Goal: Transaction & Acquisition: Book appointment/travel/reservation

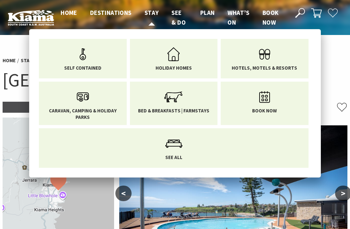
click at [150, 16] on span "Stay" at bounding box center [152, 13] width 14 height 8
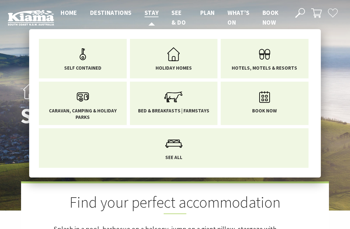
click at [154, 15] on span "Stay" at bounding box center [152, 13] width 14 height 8
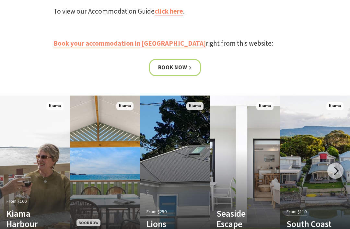
scroll to position [283, 0]
click at [180, 66] on link "Book now" at bounding box center [175, 67] width 52 height 17
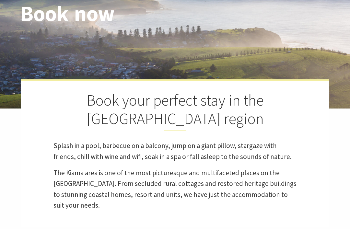
select select "3"
select select "2"
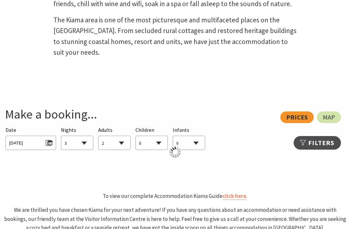
scroll to position [278, 0]
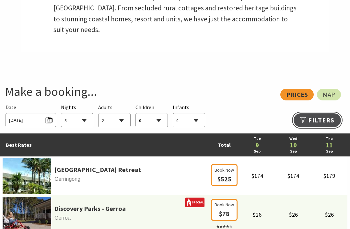
click at [334, 114] on link "Refine Results >>" at bounding box center [317, 121] width 47 height 14
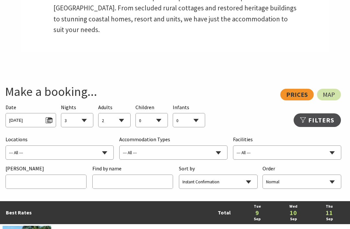
click at [330, 146] on select "--- All --- Adult Retreat Air Conditioning Balcony/Outdoor Area BBQ Boat Parkin…" at bounding box center [287, 153] width 108 height 14
select select "32024"
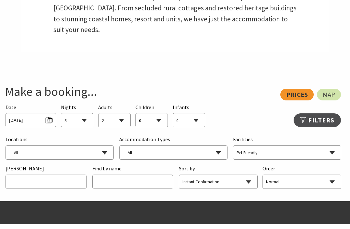
click at [120, 114] on select "0 1 2 3 4 5 6 7 8 9 10 11 12 13 14 15 16 17 18 19 20 21 22 23 24 25 26 27 28 29…" at bounding box center [115, 121] width 32 height 14
click at [196, 114] on select "0 1 2 3 4 5 6 7 8 9 10 11 12 13 14 15 16 17 18 19 20 21 22 23 24 25 26 27 28 29…" at bounding box center [189, 121] width 32 height 14
select select "1"
click at [94, 146] on select "--- All --- Bombo Gerringong Gerroa Jamberoo Kangaroo Valley Kiama Kiama Downs …" at bounding box center [60, 153] width 108 height 14
click at [52, 115] on span "Tue 09/09/2025" at bounding box center [30, 119] width 43 height 9
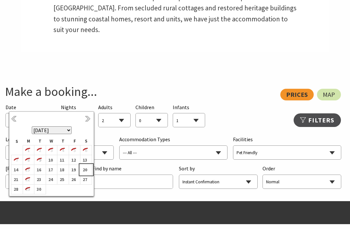
click at [92, 171] on td "20" at bounding box center [86, 170] width 12 height 10
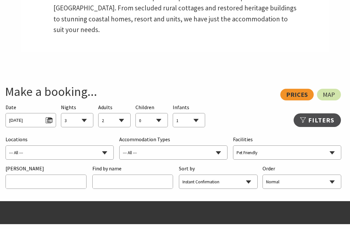
click at [82, 114] on select "1 2 3 4 5 6 7 8 9 10 11 12 13 14 15 16 17 18 19 20 21 22 23 24 25 26 27 28 29 30" at bounding box center [77, 121] width 32 height 14
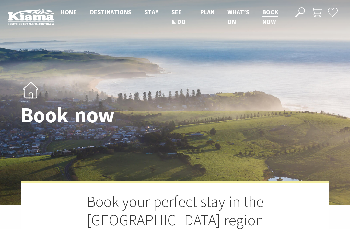
scroll to position [0, 0]
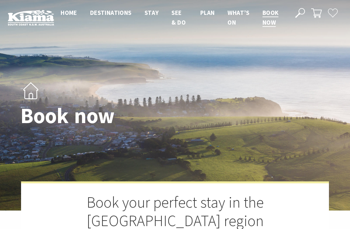
select select "2"
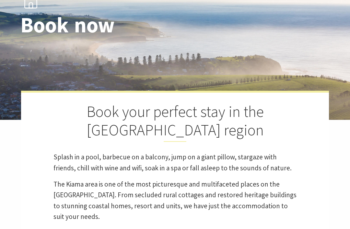
scroll to position [115, 0]
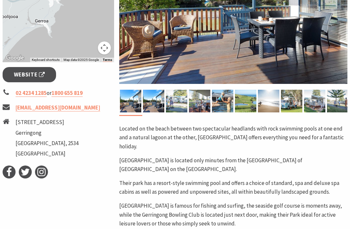
scroll to position [203, 0]
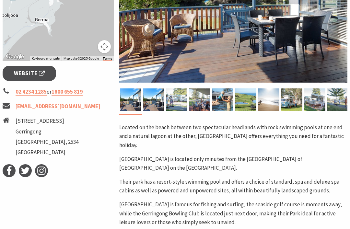
click at [31, 80] on link "Website" at bounding box center [30, 73] width 54 height 15
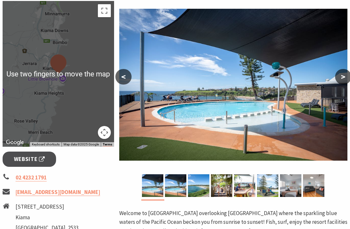
scroll to position [116, 0]
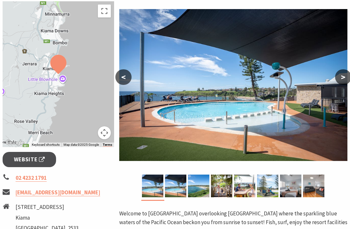
click at [41, 163] on span "Website" at bounding box center [29, 159] width 31 height 9
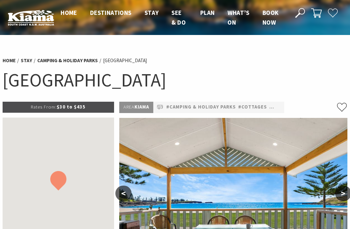
select select "2"
select select "1"
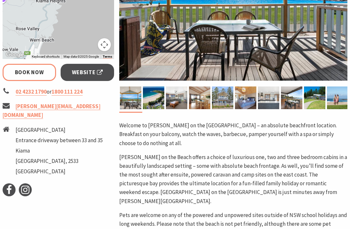
scroll to position [210, 0]
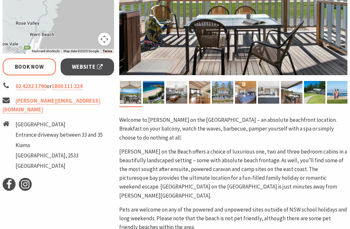
click at [98, 64] on span "Website" at bounding box center [87, 67] width 31 height 9
